Goal: Task Accomplishment & Management: Manage account settings

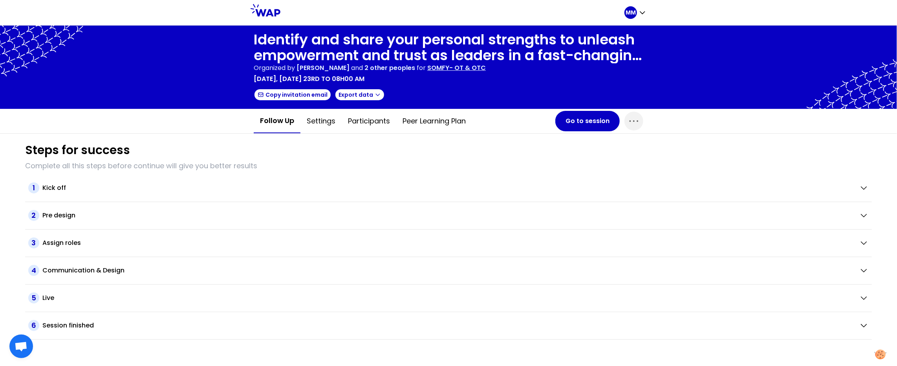
click at [486, 70] on p "SOMFY- OT & OTC" at bounding box center [456, 67] width 59 height 9
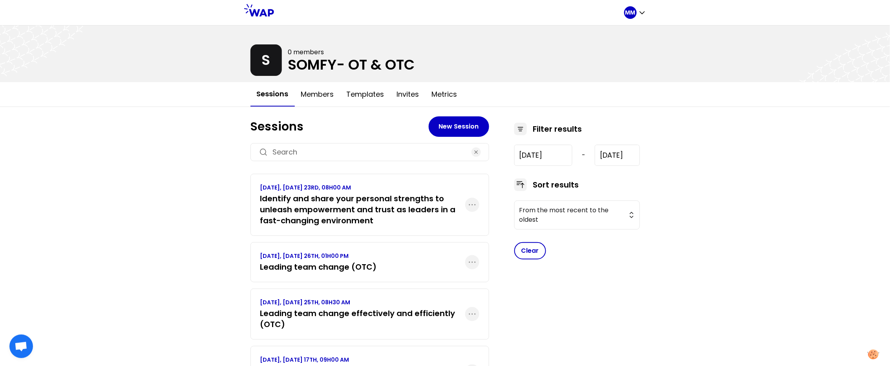
click at [413, 188] on p "SEPTEMBER 2025, TUESDAY 23RD, 08H00 AM" at bounding box center [362, 187] width 205 height 8
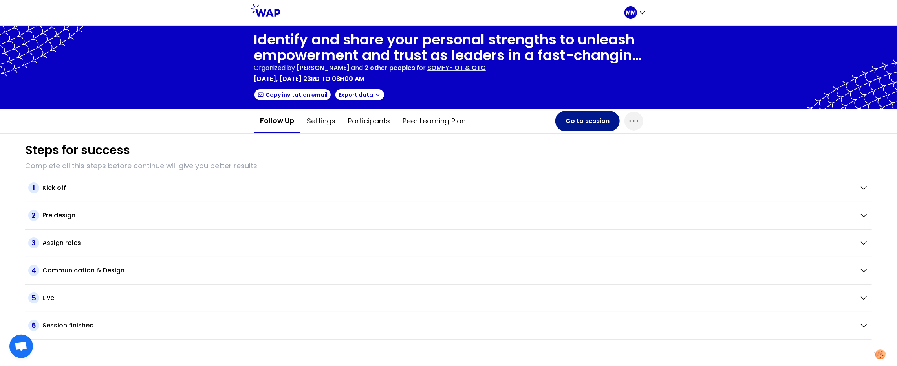
click at [566, 123] on button "Go to session" at bounding box center [587, 121] width 64 height 20
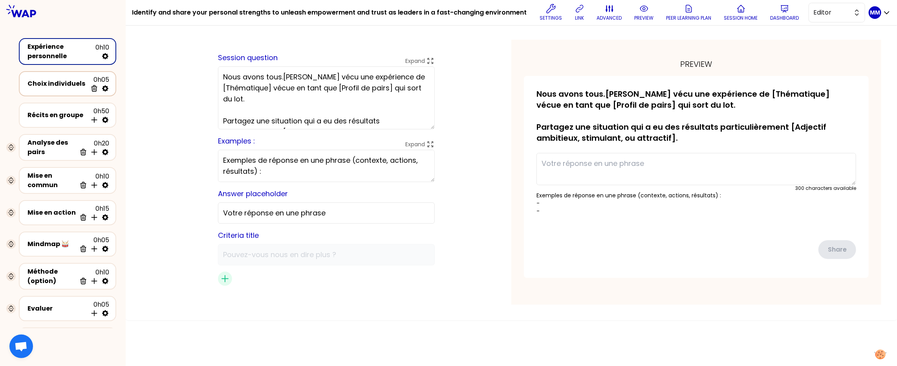
click at [51, 80] on div "Choix individuels" at bounding box center [57, 83] width 60 height 9
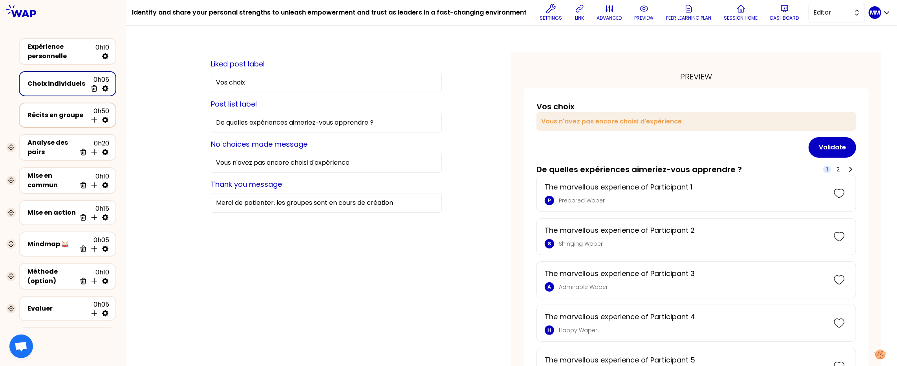
click at [59, 110] on div "Récits en groupe" at bounding box center [57, 114] width 60 height 9
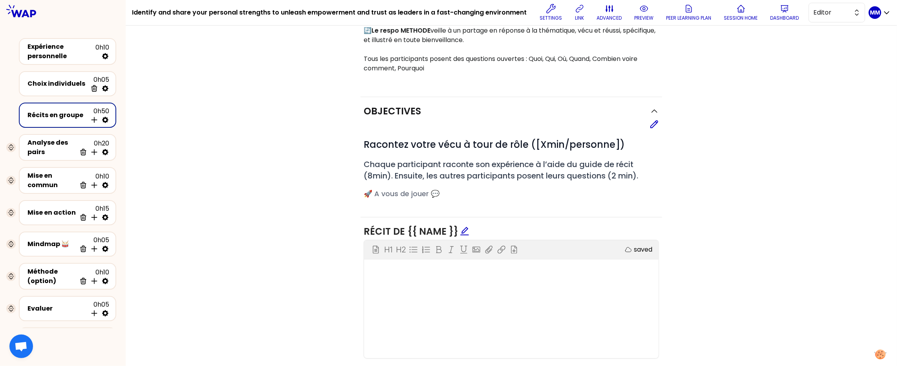
scroll to position [332, 0]
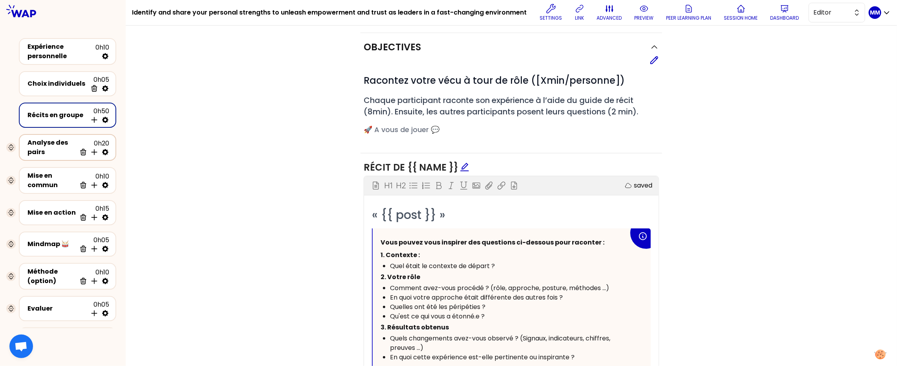
click at [56, 145] on div "Analyse des pairs" at bounding box center [51, 147] width 49 height 19
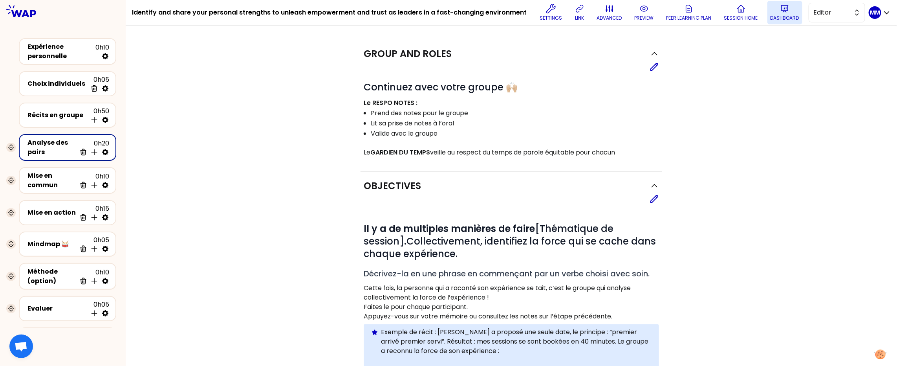
click at [790, 17] on p "Dashboard" at bounding box center [784, 18] width 29 height 6
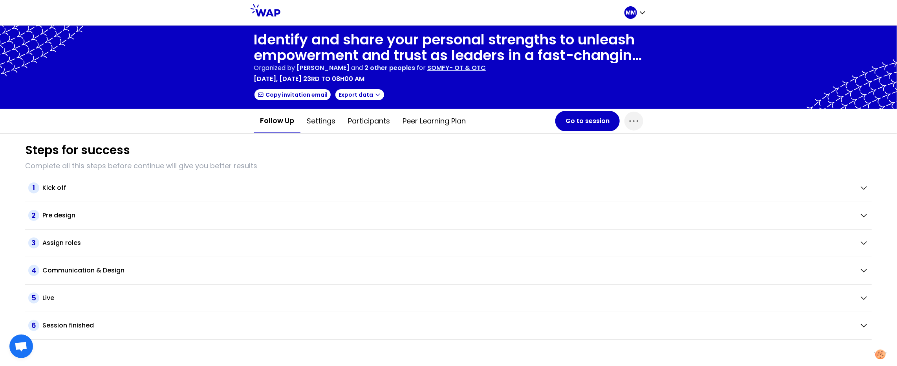
click at [464, 73] on div "Identify and share your personal strengths to unleash empowerment and trust as …" at bounding box center [448, 67] width 389 height 71
click at [465, 69] on p "SOMFY- OT & OTC" at bounding box center [456, 67] width 59 height 9
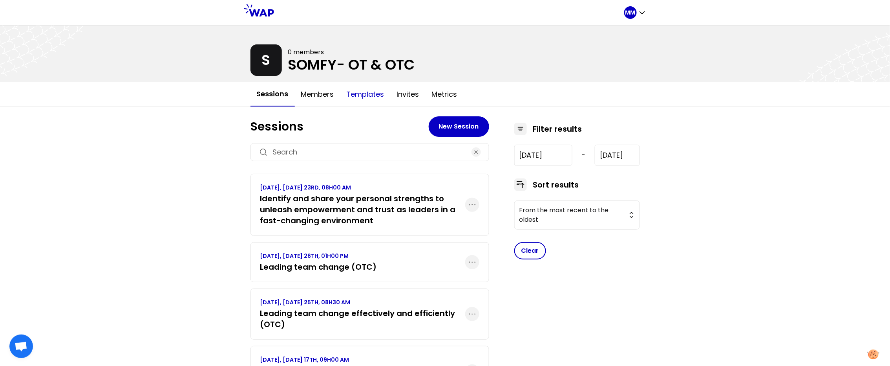
click at [369, 97] on button "Templates" at bounding box center [365, 94] width 50 height 24
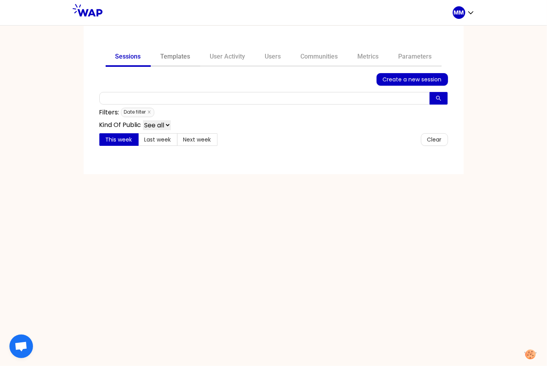
click at [177, 55] on link "Templates" at bounding box center [175, 57] width 49 height 19
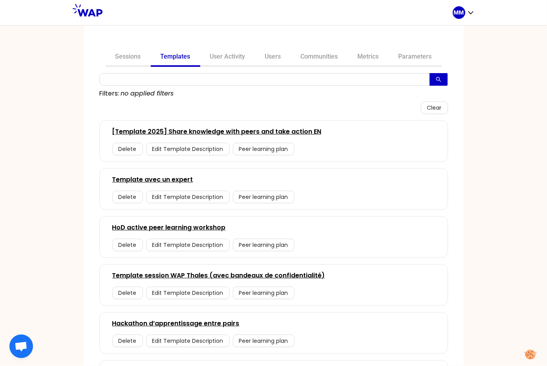
click at [254, 130] on link "[Template 2025] Share knowledge with peers and take action EN" at bounding box center [216, 131] width 209 height 9
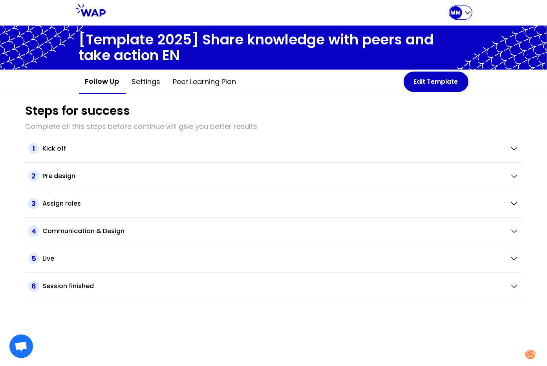
click at [465, 13] on icon "button" at bounding box center [468, 13] width 8 height 8
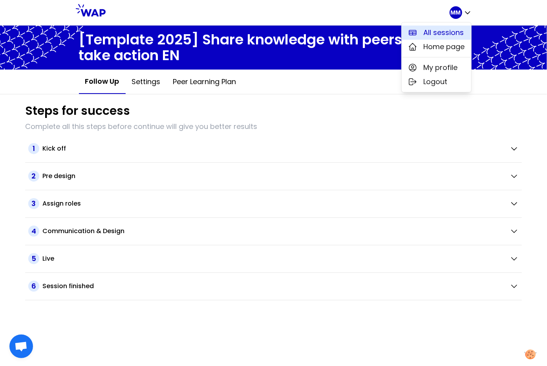
click at [451, 30] on span "All sessions" at bounding box center [444, 32] width 40 height 11
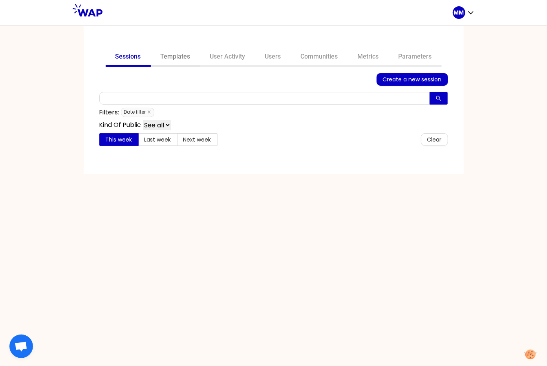
click at [177, 56] on link "Templates" at bounding box center [175, 57] width 49 height 19
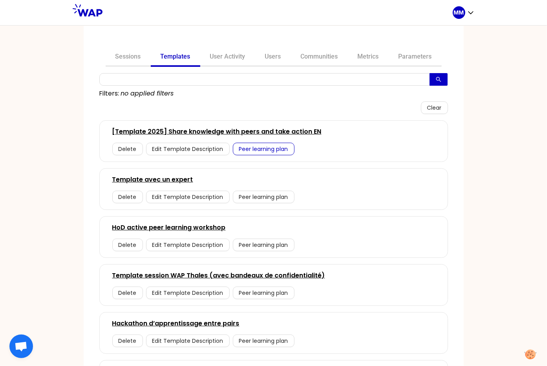
click at [252, 150] on span "Peer learning plan" at bounding box center [263, 148] width 49 height 9
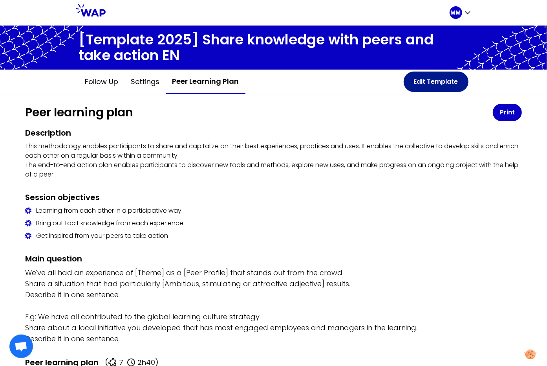
click at [449, 81] on button "Edit Template" at bounding box center [436, 81] width 65 height 20
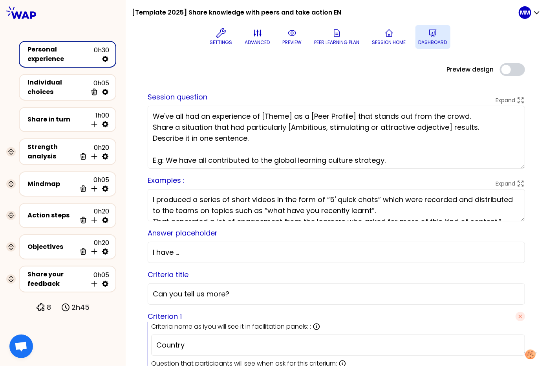
click at [433, 27] on button "Dashboard" at bounding box center [432, 37] width 35 height 24
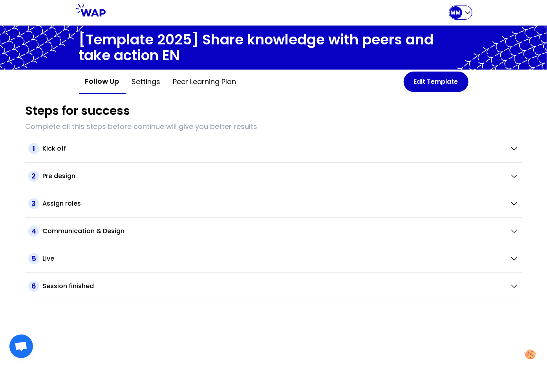
click at [454, 16] on div "MM" at bounding box center [456, 12] width 13 height 13
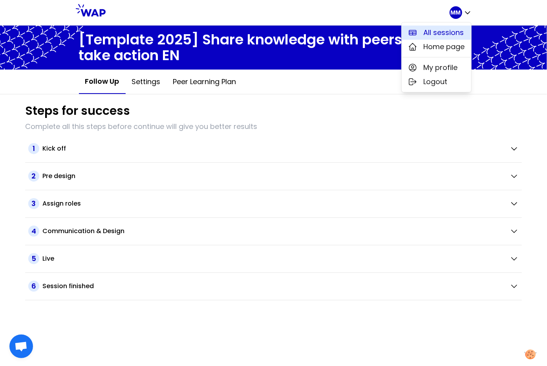
click at [450, 33] on span "All sessions" at bounding box center [444, 32] width 40 height 11
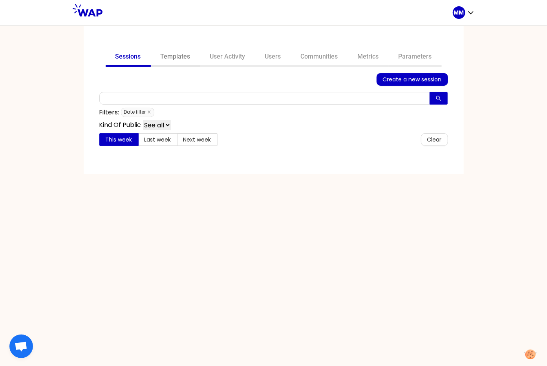
click at [174, 56] on link "Templates" at bounding box center [175, 57] width 49 height 19
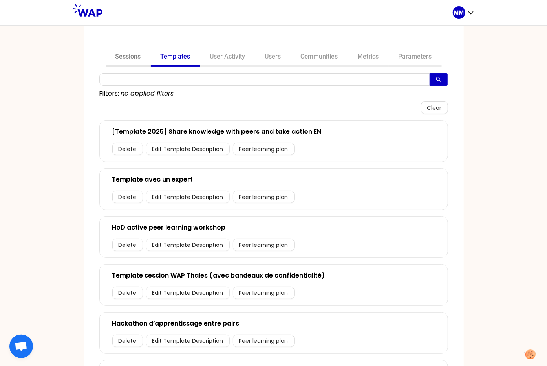
click at [122, 55] on link "Sessions" at bounding box center [128, 57] width 45 height 19
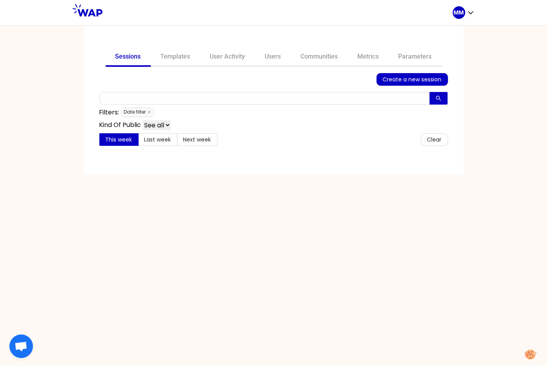
click at [410, 80] on span "Create a new session" at bounding box center [412, 79] width 59 height 9
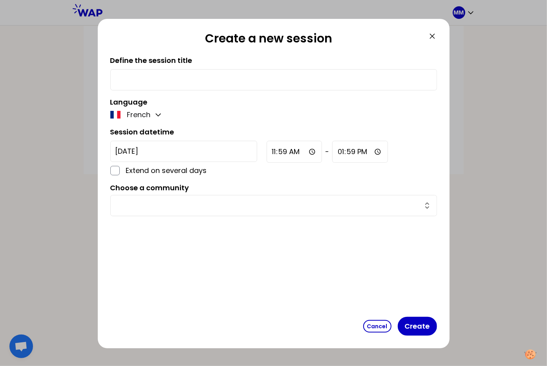
click at [432, 38] on icon at bounding box center [432, 35] width 9 height 9
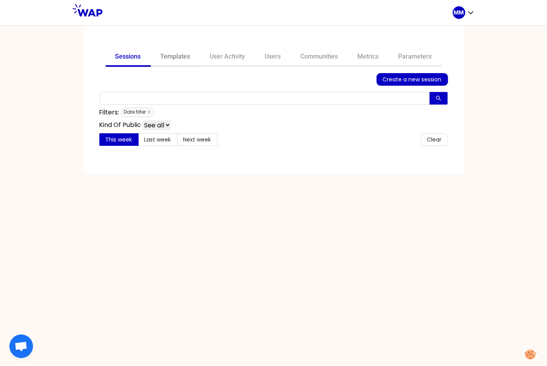
click at [185, 57] on link "Templates" at bounding box center [175, 57] width 49 height 19
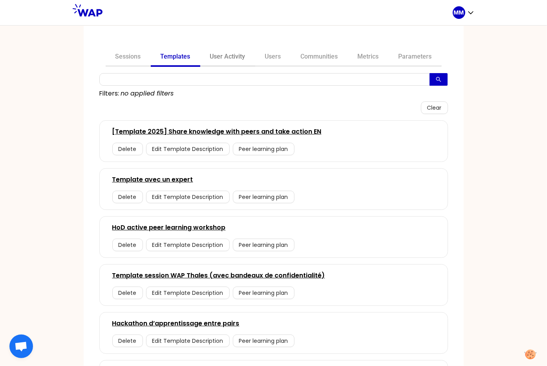
click at [225, 57] on link "User Activity" at bounding box center [227, 57] width 55 height 19
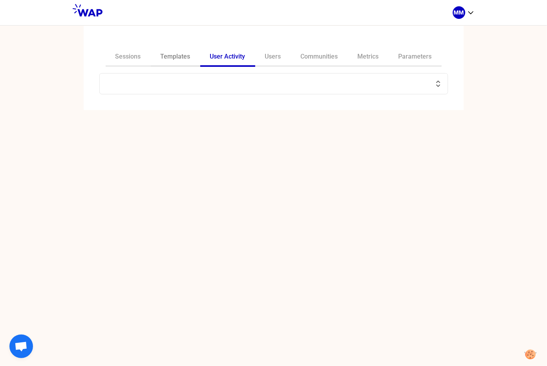
click at [178, 59] on link "Templates" at bounding box center [175, 57] width 49 height 19
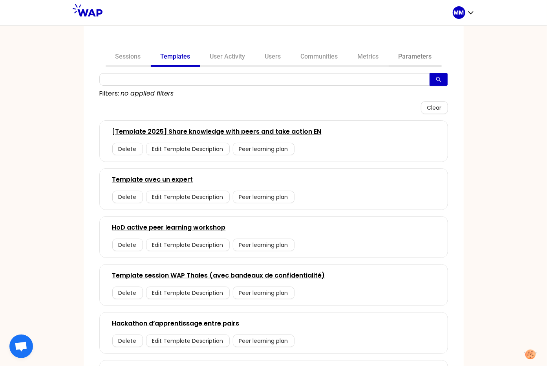
click at [402, 57] on link "Parameters" at bounding box center [415, 57] width 53 height 19
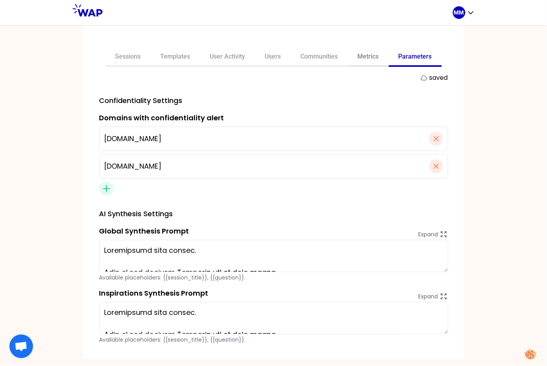
click at [364, 56] on link "Metrics" at bounding box center [368, 57] width 41 height 19
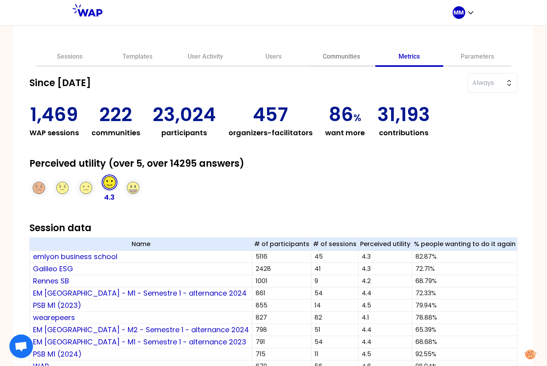
click at [332, 56] on link "Communities" at bounding box center [341, 57] width 68 height 19
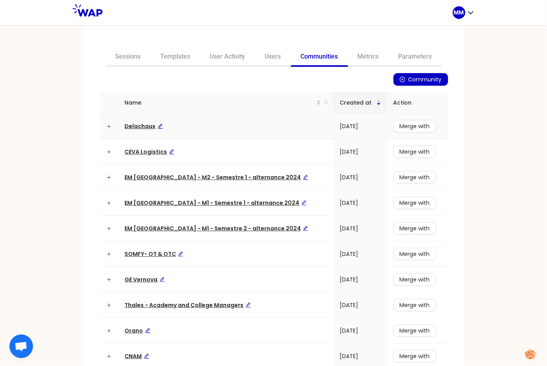
click at [132, 125] on span "Delachaux" at bounding box center [144, 126] width 38 height 8
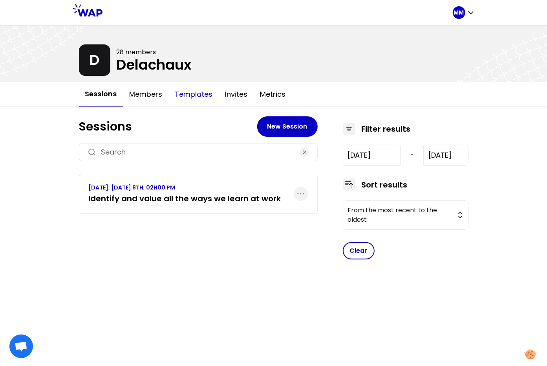
click at [185, 95] on button "Templates" at bounding box center [194, 94] width 50 height 24
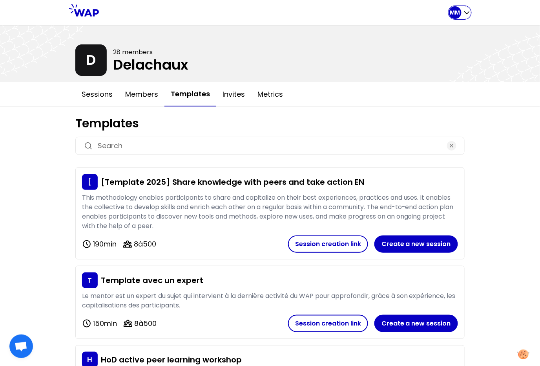
click at [460, 11] on p "MM" at bounding box center [455, 13] width 10 height 8
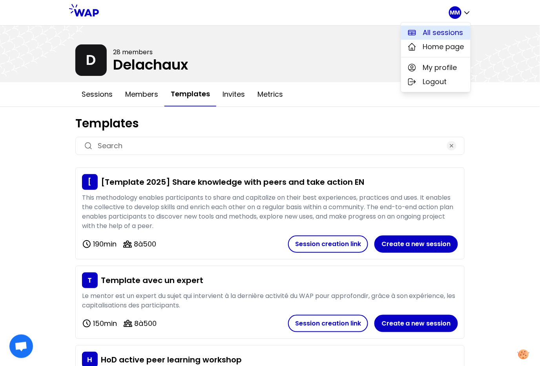
click at [434, 33] on span "All sessions" at bounding box center [443, 32] width 40 height 11
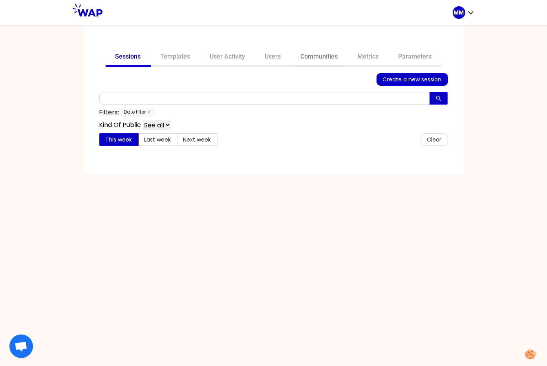
click at [316, 53] on link "Communities" at bounding box center [319, 57] width 57 height 19
